Goal: Task Accomplishment & Management: Use online tool/utility

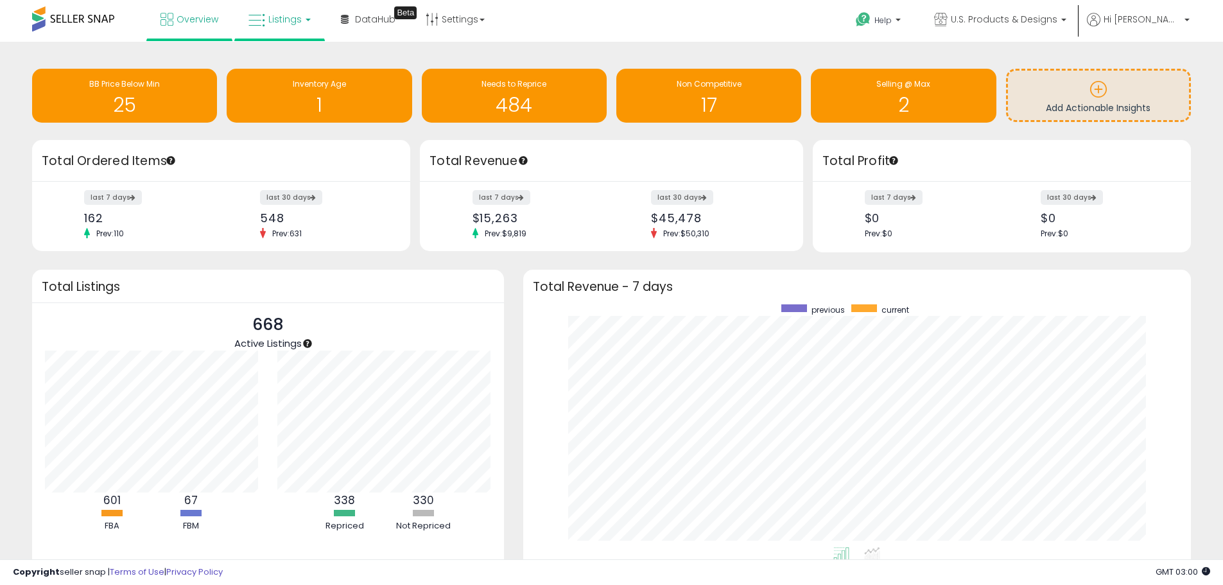
click at [287, 30] on link "Listings" at bounding box center [280, 19] width 82 height 39
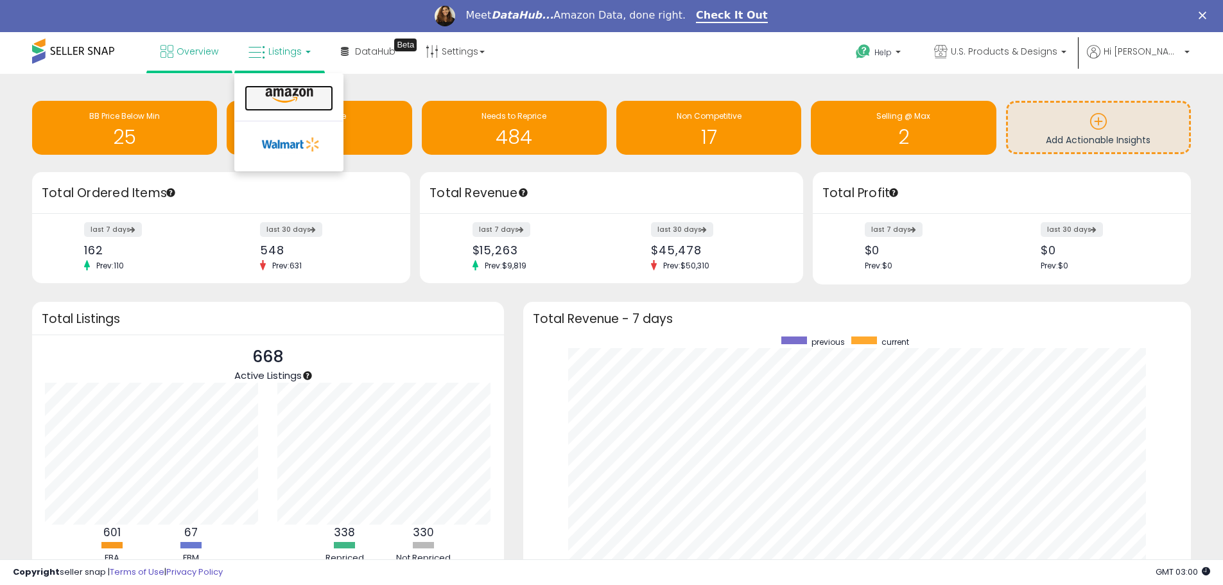
click at [286, 106] on link at bounding box center [289, 98] width 89 height 26
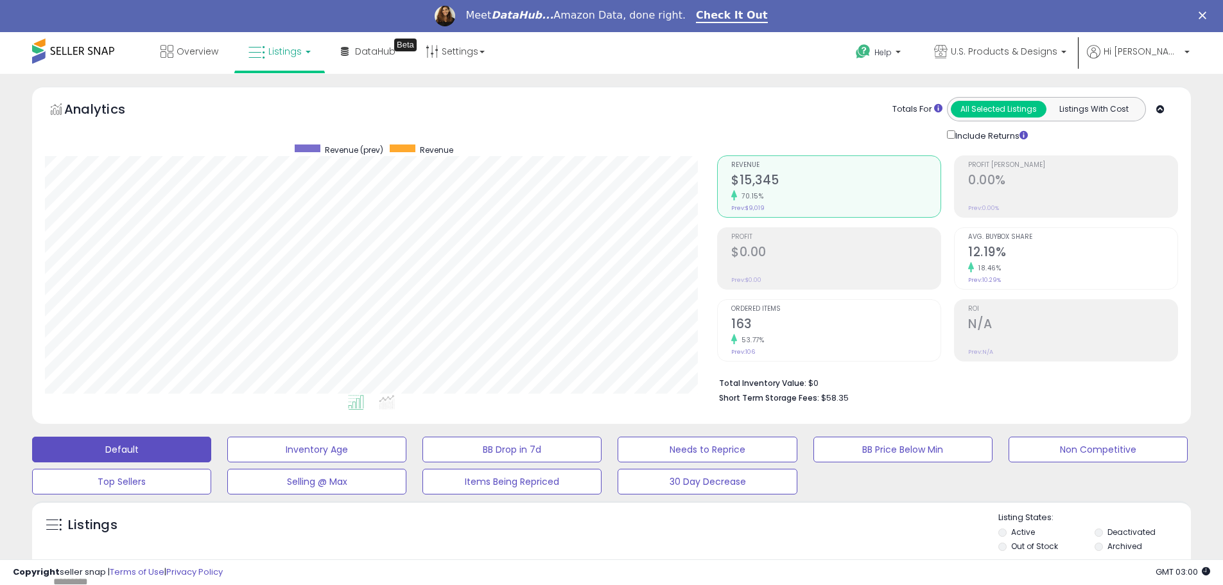
scroll to position [263, 672]
click at [303, 63] on link "Listings" at bounding box center [280, 51] width 82 height 39
click at [301, 85] on link at bounding box center [289, 98] width 89 height 26
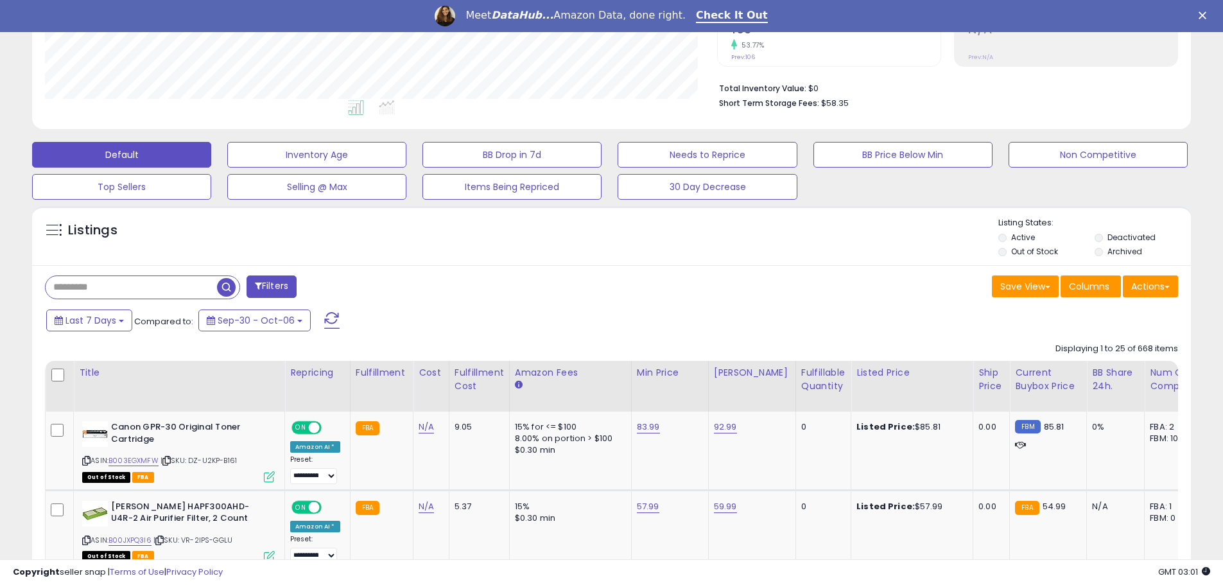
scroll to position [321, 0]
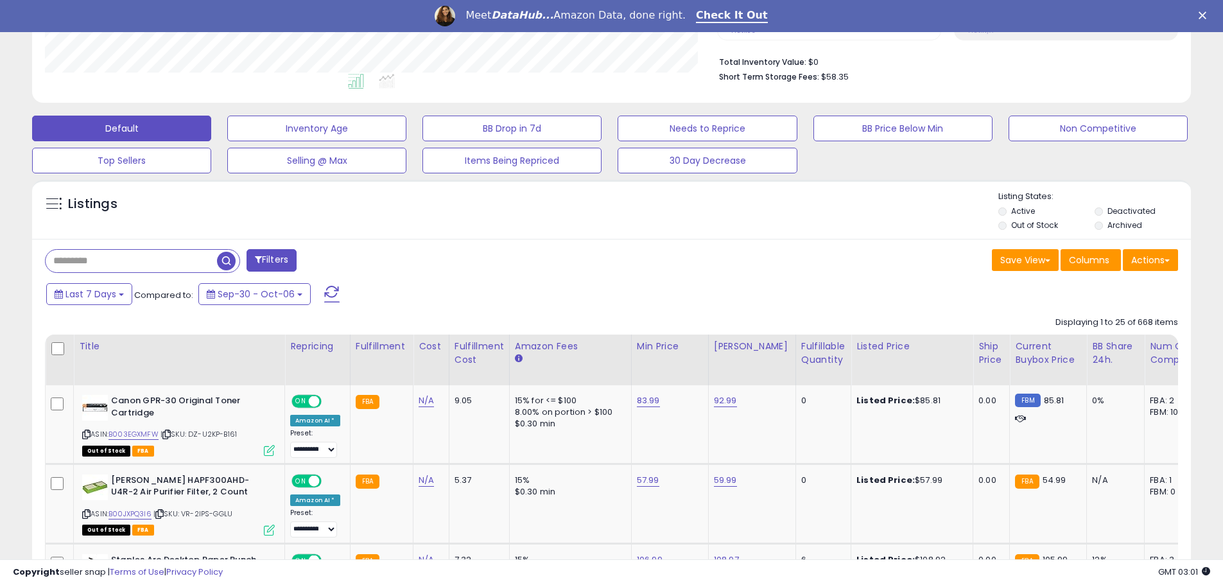
click at [157, 260] on input "text" at bounding box center [131, 261] width 171 height 22
paste input "**********"
type input "**********"
click at [332, 267] on span "button" at bounding box center [337, 261] width 19 height 19
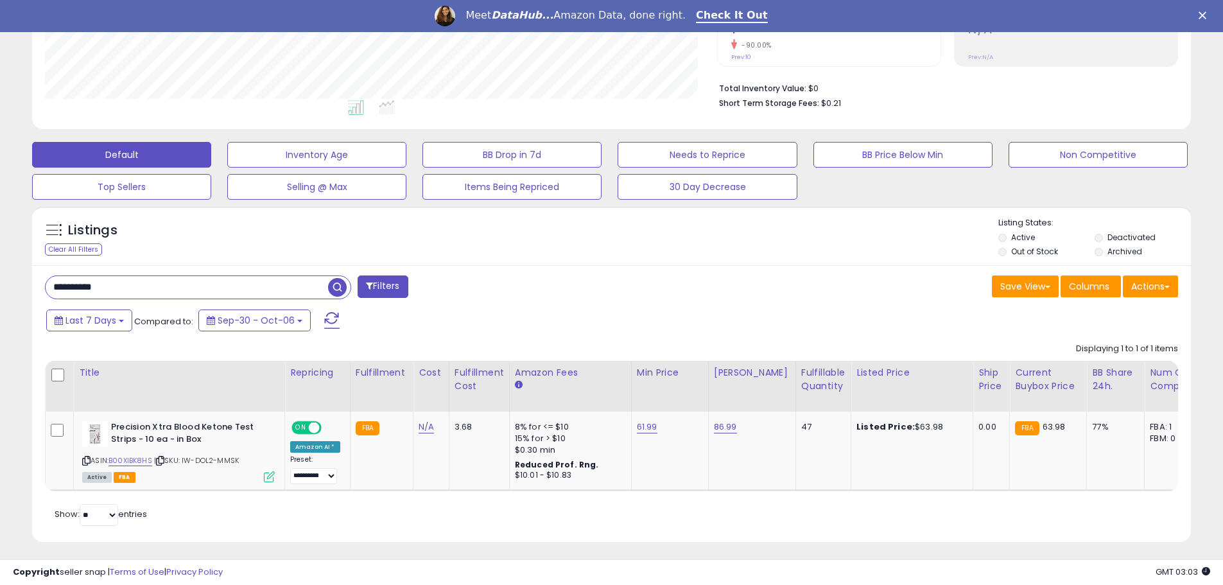
scroll to position [310, 0]
